Goal: Information Seeking & Learning: Learn about a topic

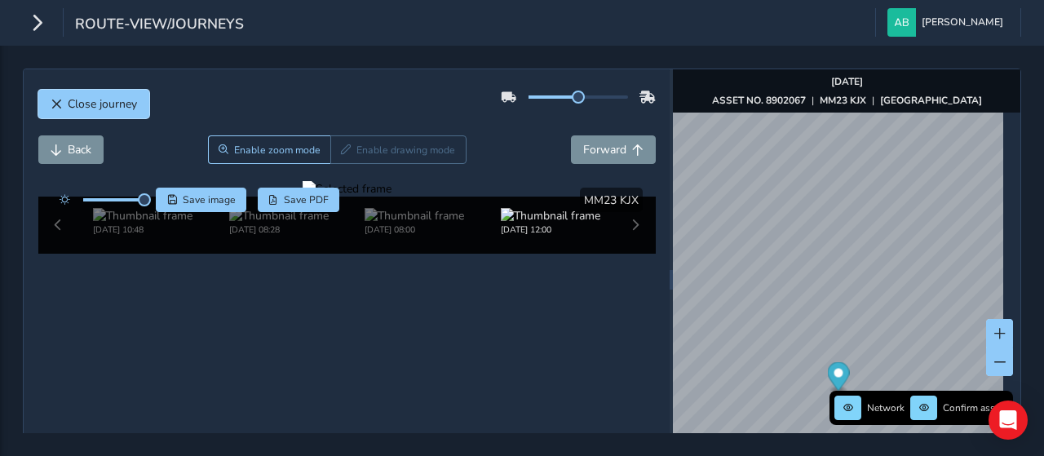
click at [90, 105] on span "Close journey" at bounding box center [102, 104] width 69 height 16
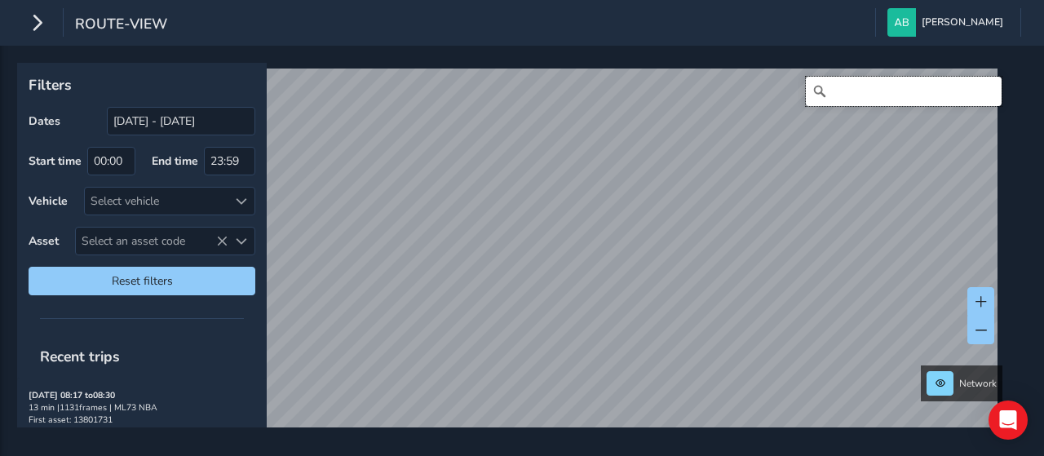
click at [840, 92] on input "Search" at bounding box center [904, 91] width 196 height 29
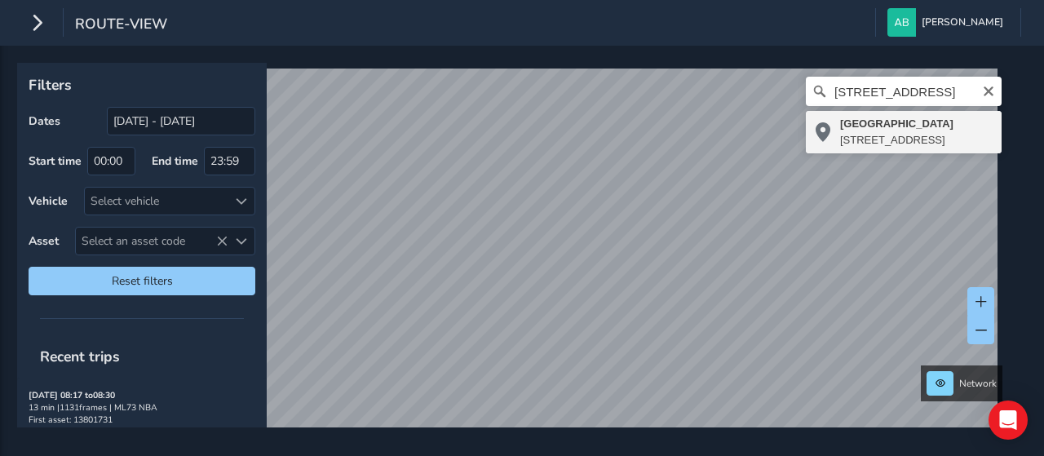
type input "[STREET_ADDRESS]"
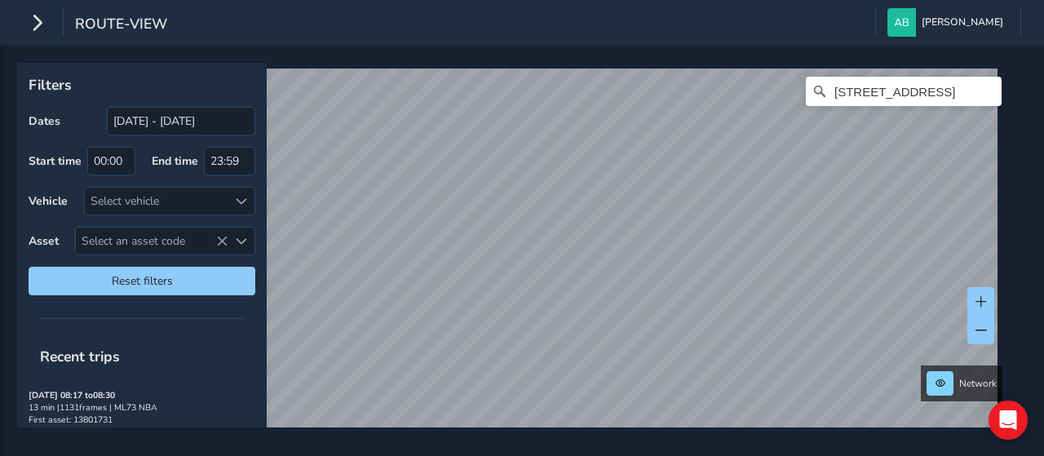
click at [493, 38] on div "route-view [PERSON_NAME] Colour Scheme: Dark Dim Light Logout Filters Dates [DA…" at bounding box center [522, 228] width 1044 height 456
click at [427, 4] on div "route-view [PERSON_NAME] Colour Scheme: Dark Dim Light Logout Filters Dates [DA…" at bounding box center [522, 228] width 1044 height 456
click at [528, 437] on div "Filters Dates [DATE] - [DATE] Start time 00:00 End time 23:59 Vehicle Select ve…" at bounding box center [522, 251] width 1044 height 410
click at [538, 455] on html "route-view [PERSON_NAME] Colour Scheme: Dark Dim Light Logout Filters Dates [DA…" at bounding box center [522, 228] width 1044 height 456
click at [413, 0] on html "route-view [PERSON_NAME] Colour Scheme: Dark Dim Light Logout Filters Dates [DA…" at bounding box center [522, 228] width 1044 height 456
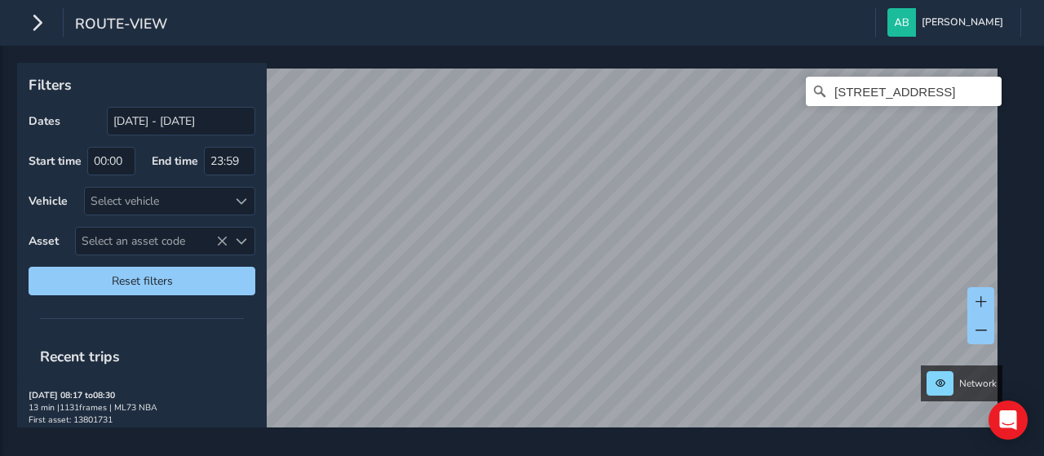
click at [349, 0] on html "route-view [PERSON_NAME] Colour Scheme: Dark Dim Light Logout Filters Dates [DA…" at bounding box center [522, 228] width 1044 height 456
click at [370, 0] on html "route-view [PERSON_NAME] Colour Scheme: Dark Dim Light Logout Filters Dates [DA…" at bounding box center [522, 228] width 1044 height 456
click at [388, 0] on html "route-view [PERSON_NAME] Colour Scheme: Dark Dim Light Logout Filters Dates [DA…" at bounding box center [522, 228] width 1044 height 456
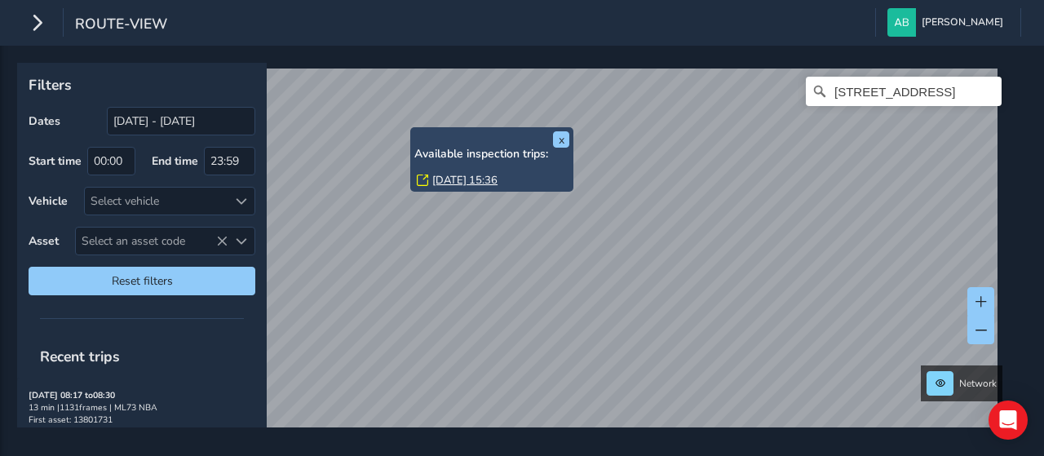
drag, startPoint x: 396, startPoint y: 55, endPoint x: 413, endPoint y: 130, distance: 76.8
click at [413, 130] on div "x Available inspection trips: [DATE] 15:36" at bounding box center [491, 159] width 163 height 64
click at [440, 180] on link "[DATE] 15:36" at bounding box center [464, 180] width 65 height 15
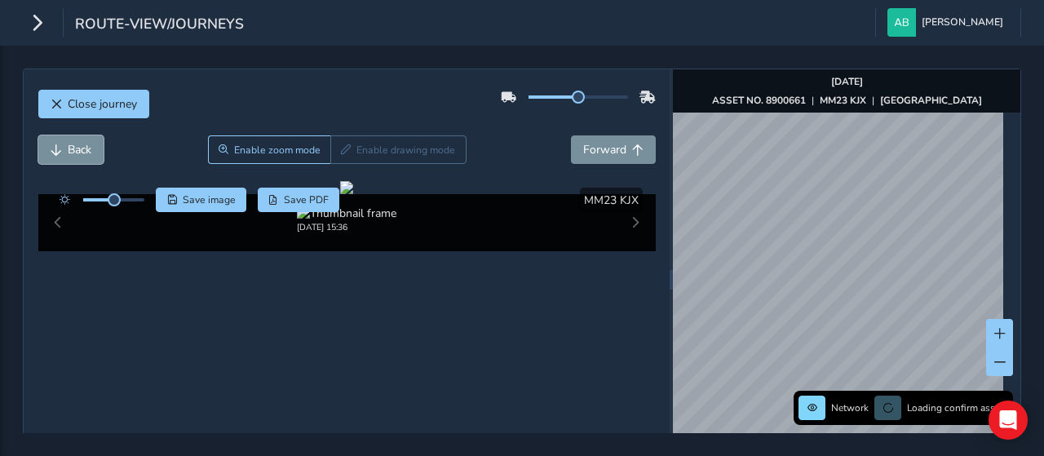
click at [69, 148] on span "Back" at bounding box center [80, 150] width 24 height 16
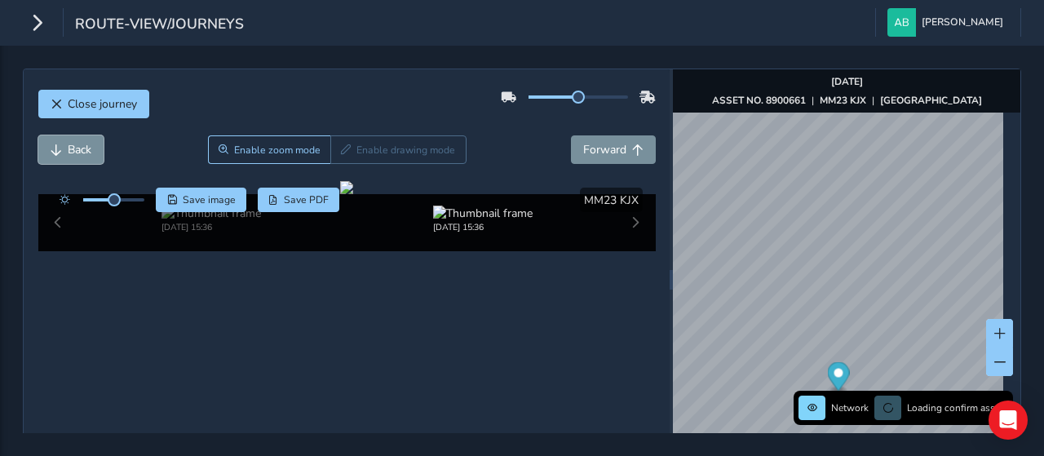
click at [69, 148] on span "Back" at bounding box center [80, 150] width 24 height 16
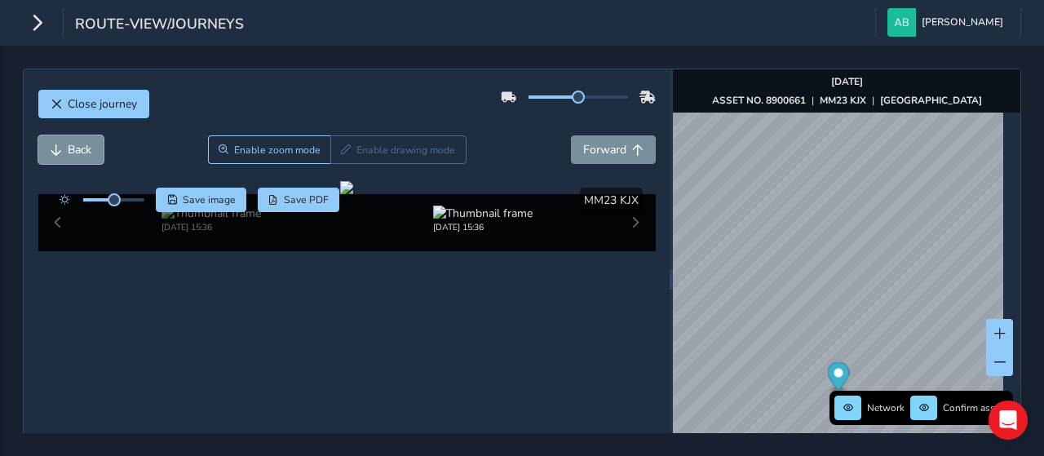
click at [69, 148] on span "Back" at bounding box center [80, 150] width 24 height 16
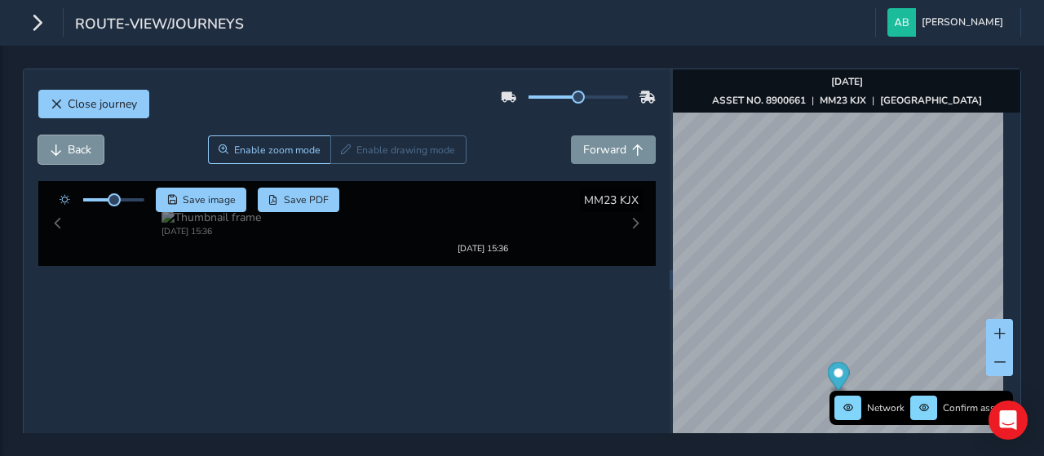
click at [69, 148] on span "Back" at bounding box center [80, 150] width 24 height 16
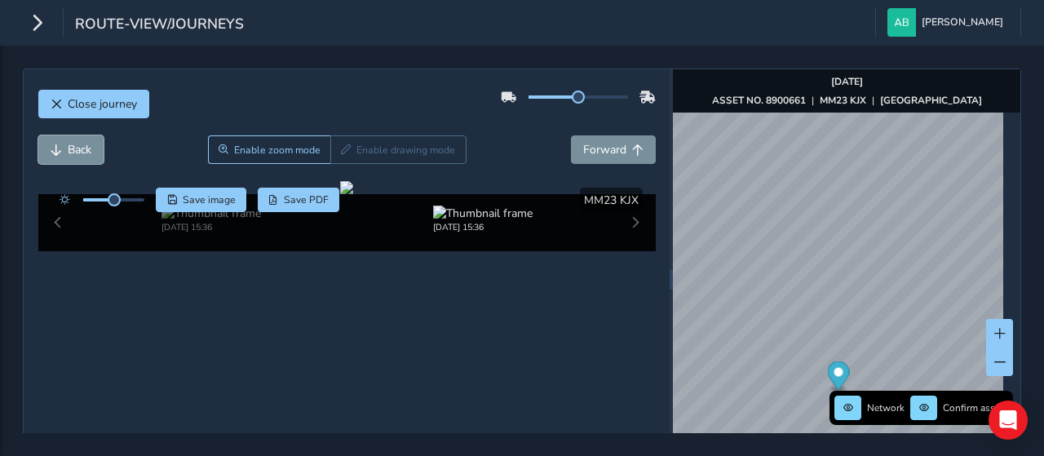
click at [69, 148] on span "Back" at bounding box center [80, 150] width 24 height 16
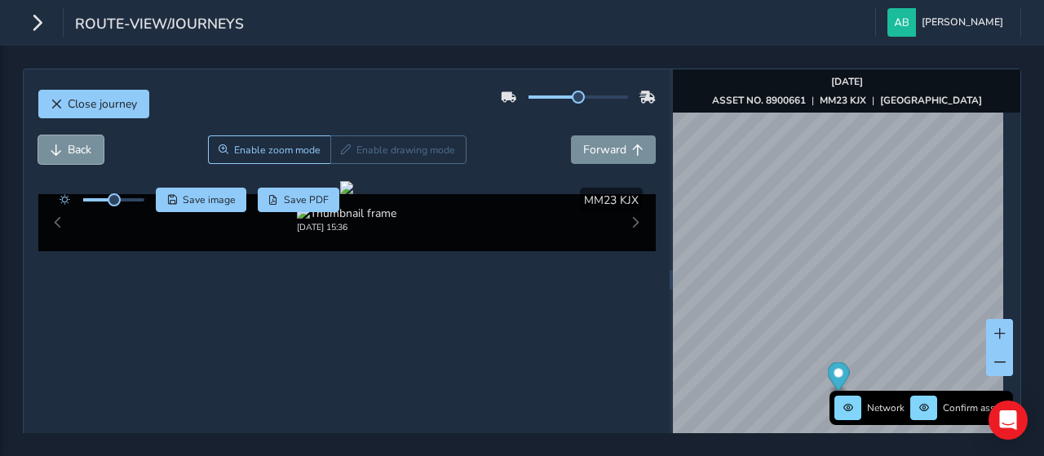
click at [69, 148] on span "Back" at bounding box center [80, 150] width 24 height 16
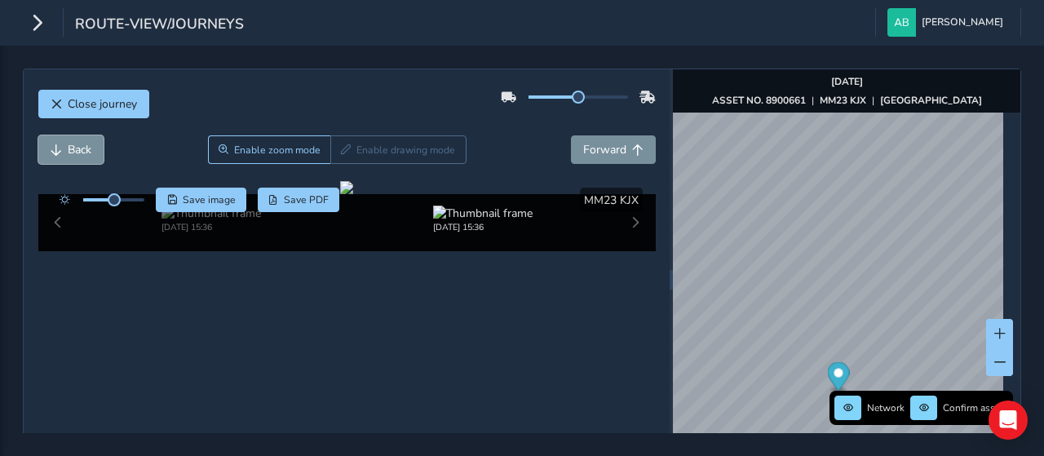
click at [69, 148] on span "Back" at bounding box center [80, 150] width 24 height 16
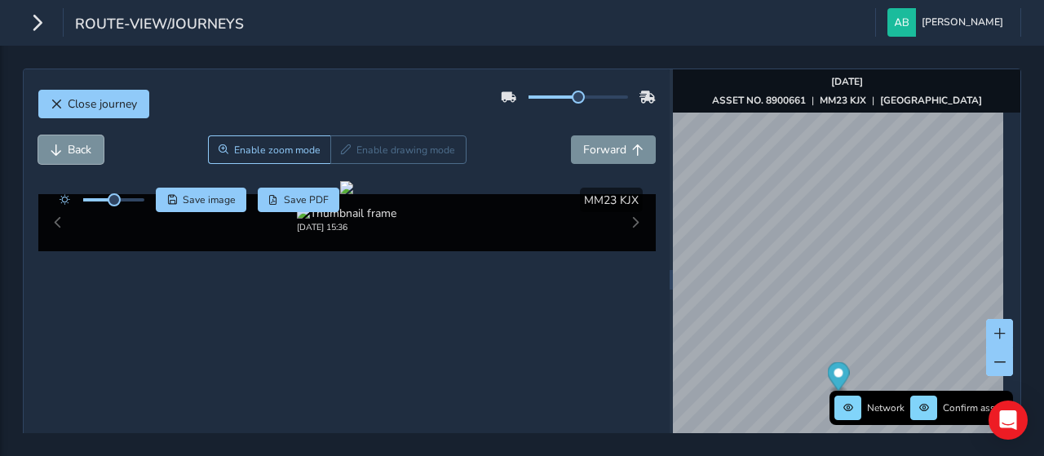
click at [69, 148] on span "Back" at bounding box center [80, 150] width 24 height 16
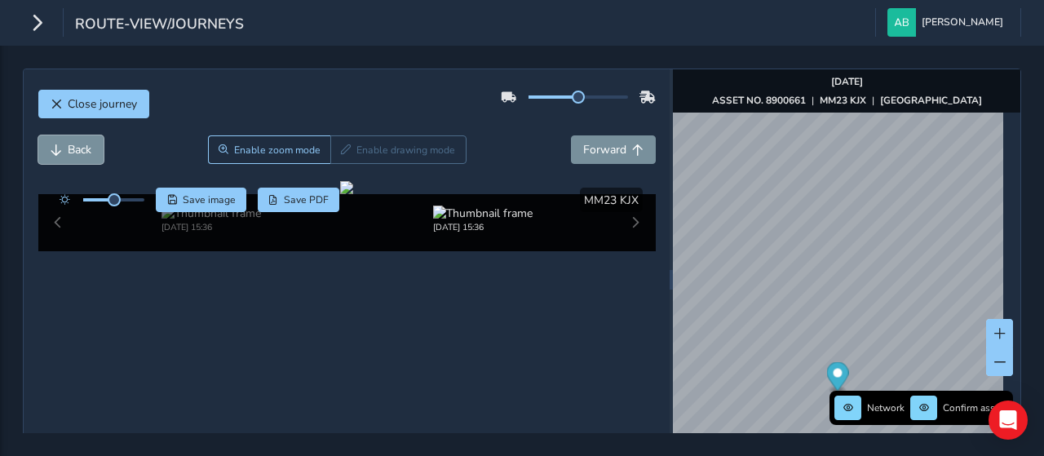
click at [69, 148] on span "Back" at bounding box center [80, 150] width 24 height 16
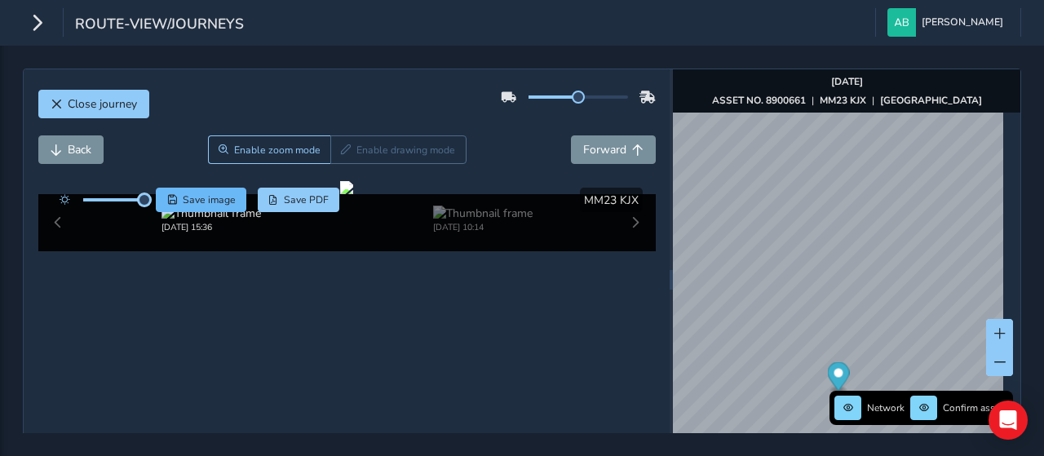
drag, startPoint x: 109, startPoint y: 196, endPoint x: 157, endPoint y: 202, distance: 47.8
click at [157, 202] on div "Save image Save PDF" at bounding box center [195, 200] width 289 height 24
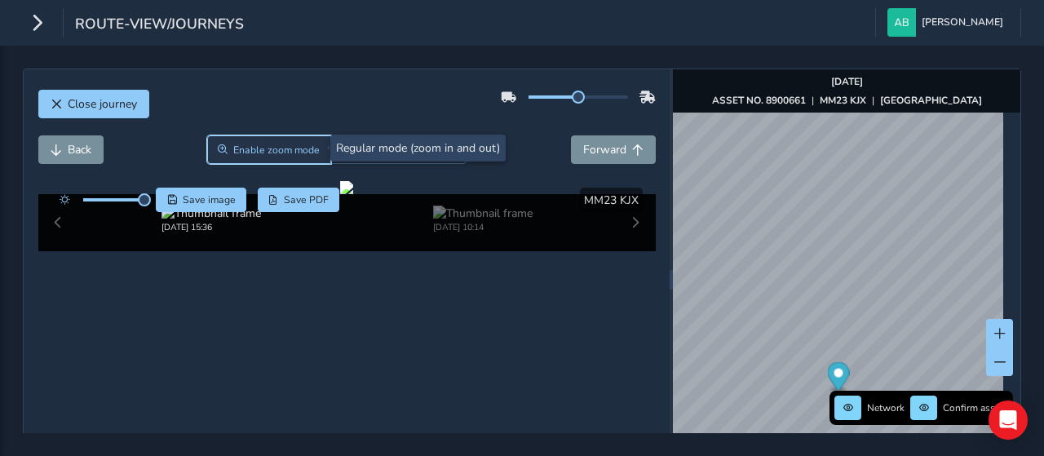
click at [262, 146] on span "Enable zoom mode" at bounding box center [276, 150] width 86 height 13
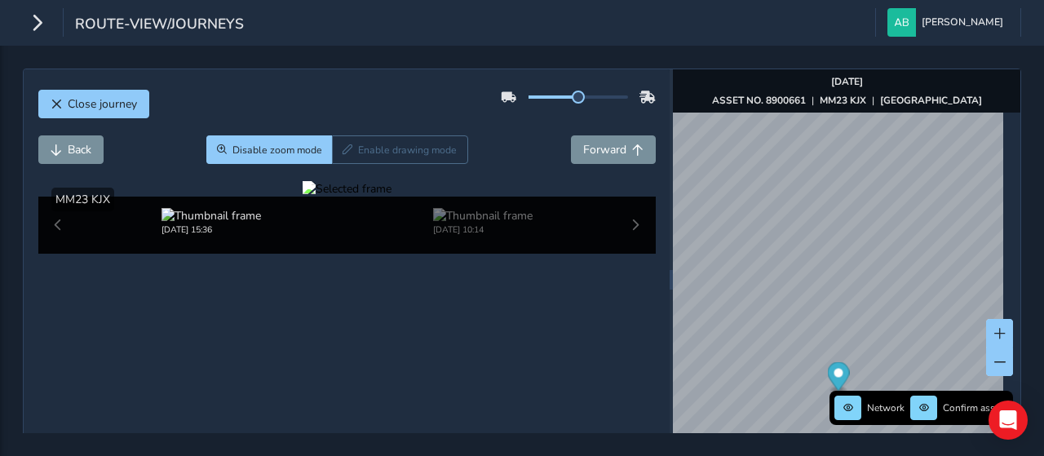
click at [303, 197] on div at bounding box center [347, 189] width 89 height 16
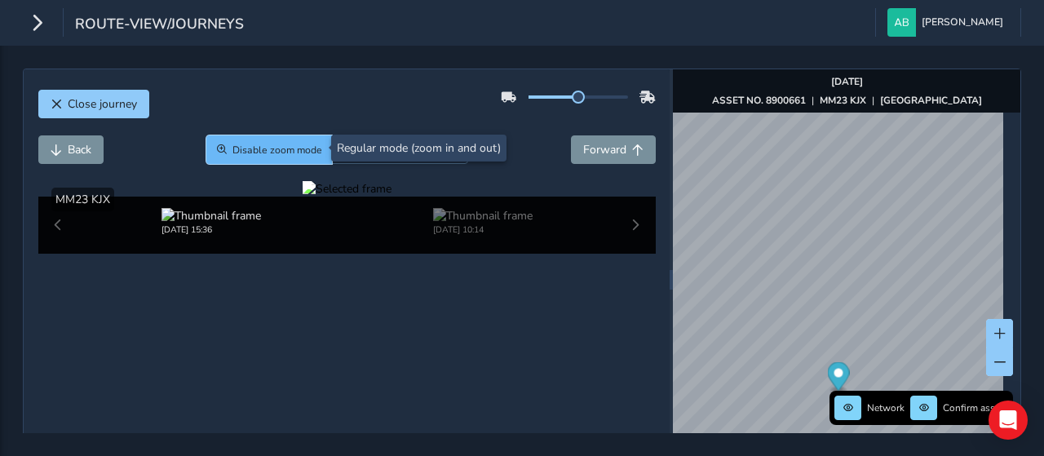
click at [272, 149] on span "Disable zoom mode" at bounding box center [278, 150] width 90 height 13
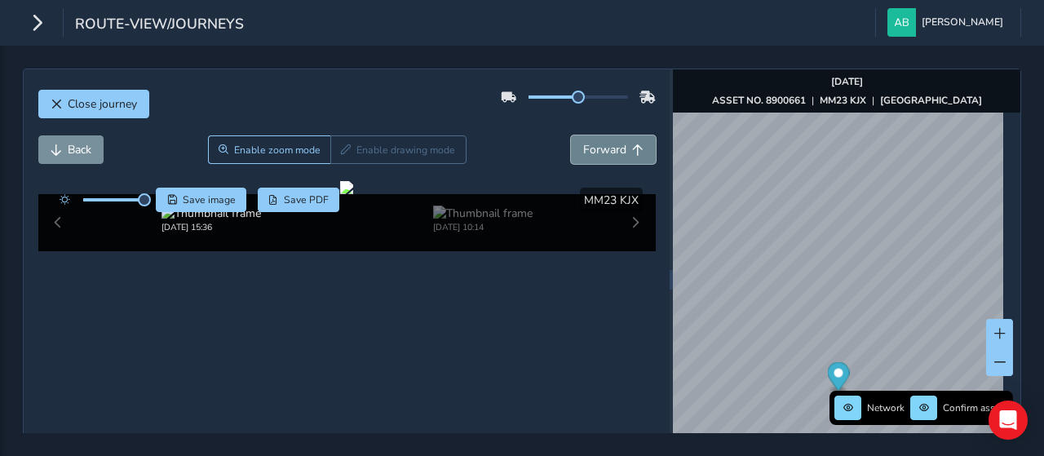
click at [583, 147] on span "Forward" at bounding box center [604, 150] width 43 height 16
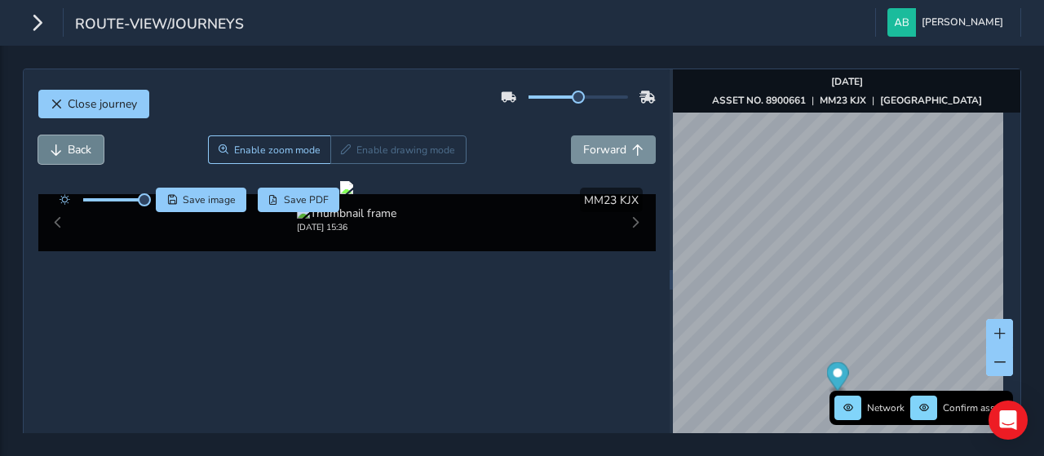
click at [80, 149] on span "Back" at bounding box center [80, 150] width 24 height 16
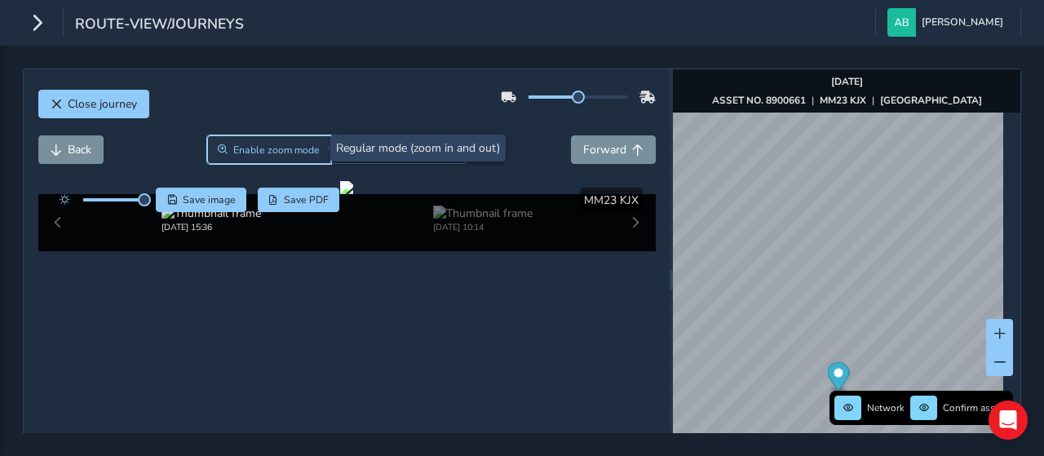
click at [261, 150] on span "Enable zoom mode" at bounding box center [276, 150] width 86 height 13
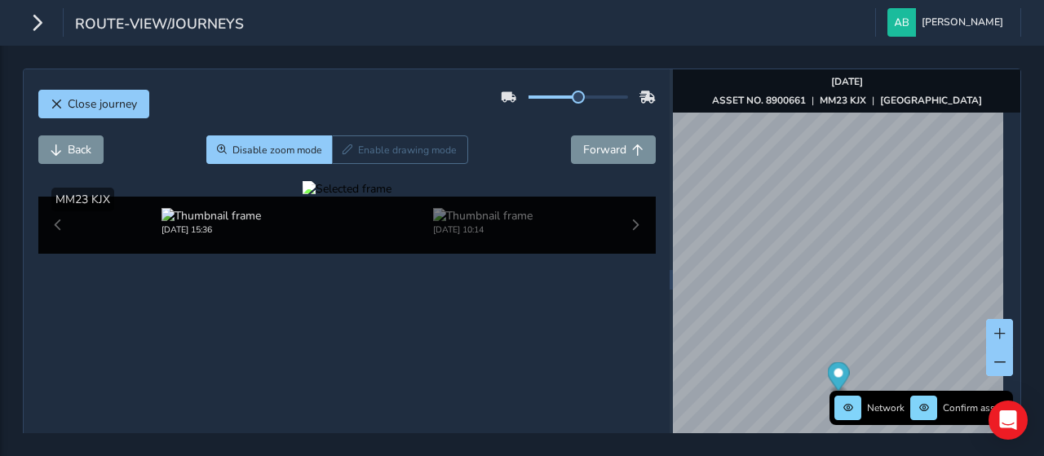
click at [303, 197] on div at bounding box center [347, 189] width 89 height 16
click at [85, 100] on span "Close journey" at bounding box center [102, 104] width 69 height 16
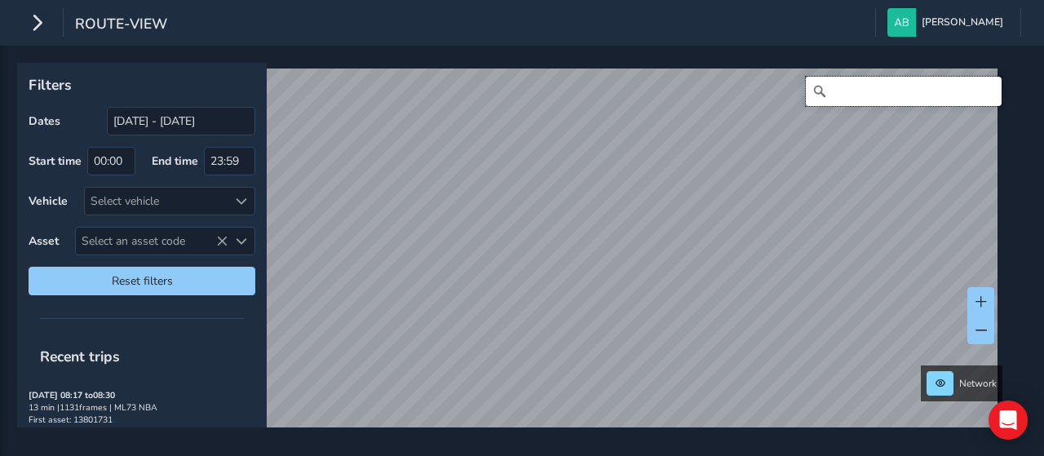
click at [861, 95] on input "Search" at bounding box center [904, 91] width 196 height 29
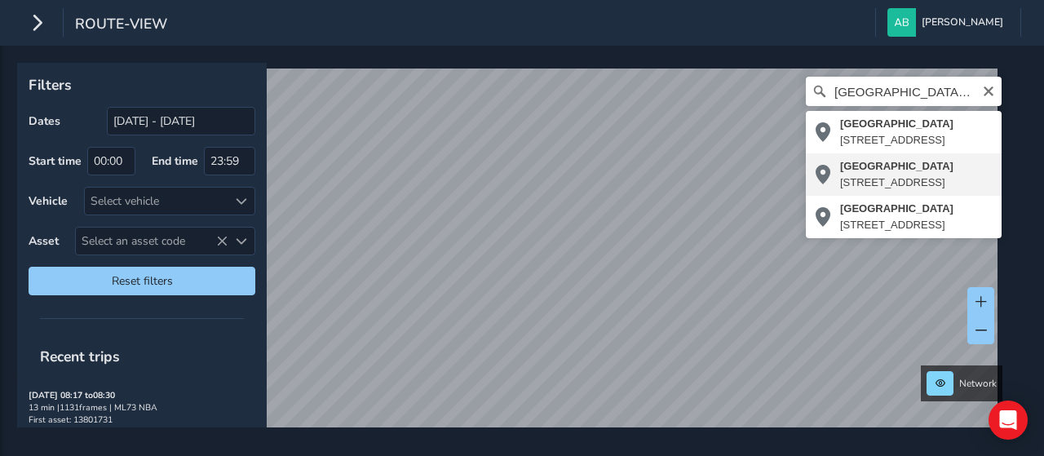
type input "[STREET_ADDRESS]"
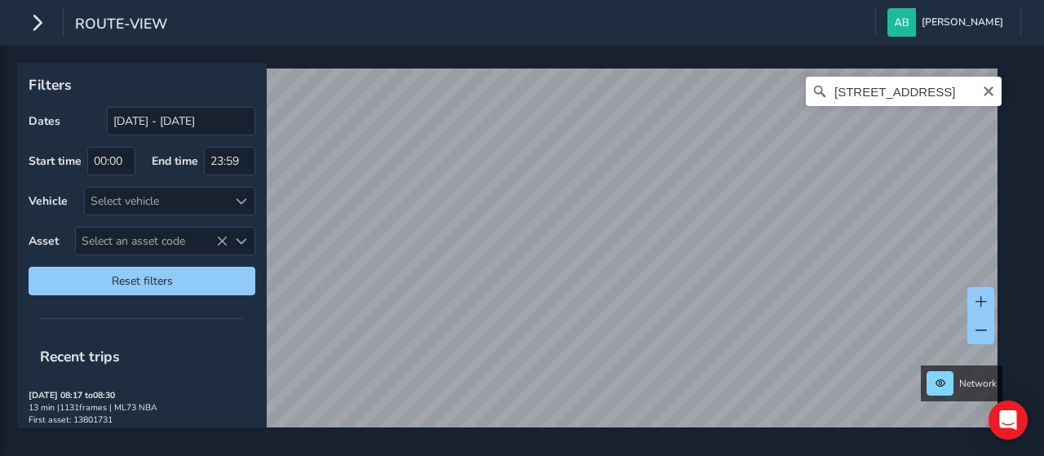
click at [533, 33] on div "route-view [PERSON_NAME] Colour Scheme: Dark Dim Light Logout Filters Dates [DA…" at bounding box center [522, 228] width 1044 height 456
click at [511, 28] on div "route-view [PERSON_NAME] Colour Scheme: Dark Dim Light Logout Filters Dates [DA…" at bounding box center [522, 228] width 1044 height 456
click at [551, 3] on div "route-view [PERSON_NAME] Colour Scheme: Dark Dim Light Logout Filters Dates [DA…" at bounding box center [522, 228] width 1044 height 456
click at [982, 91] on icon "Clear" at bounding box center [988, 91] width 13 height 13
click at [878, 91] on input "Search" at bounding box center [904, 91] width 196 height 29
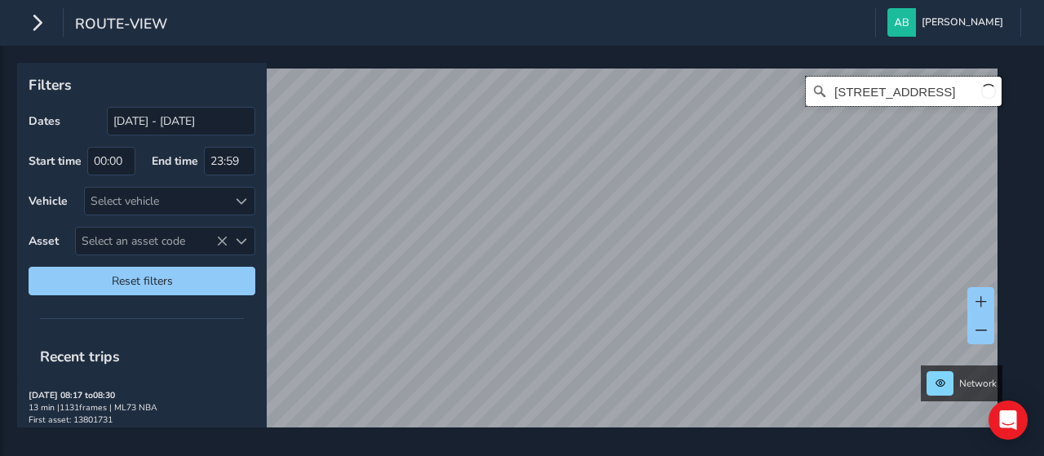
scroll to position [0, 38]
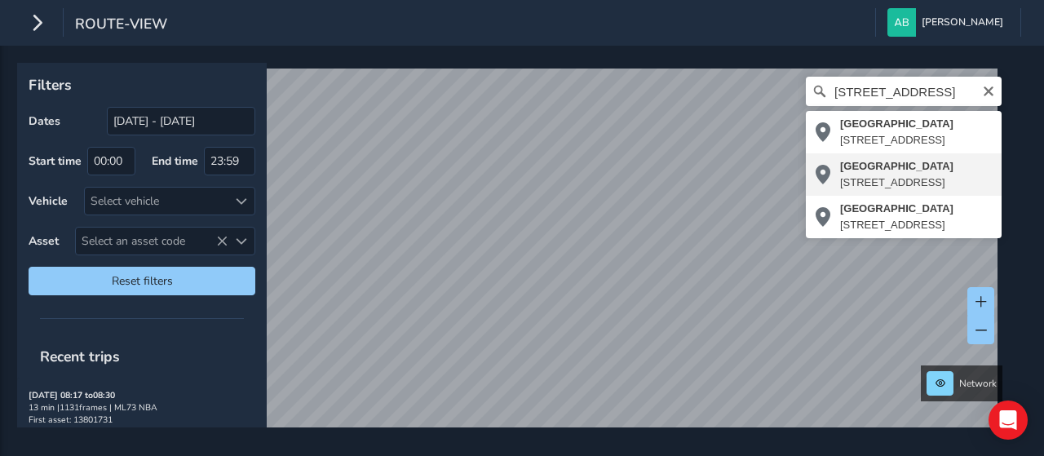
type input "[STREET_ADDRESS]"
